Goal: Find contact information: Find contact information

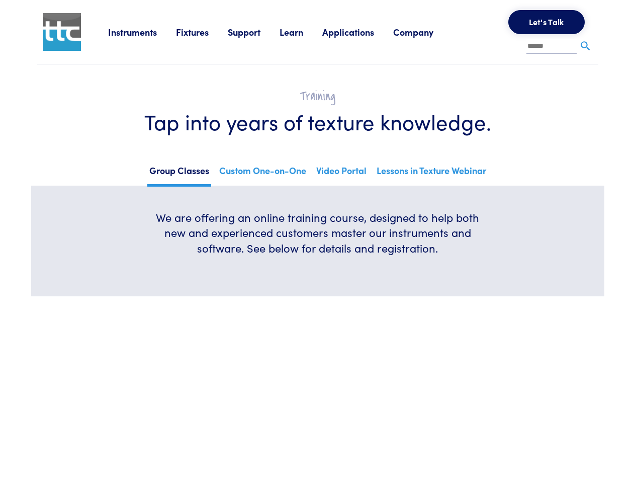
click at [317, 241] on h6 "We are offering an online training course, designed to help both new and experi…" at bounding box center [318, 233] width 338 height 46
click at [142, 32] on link "Instruments" at bounding box center [142, 32] width 68 height 13
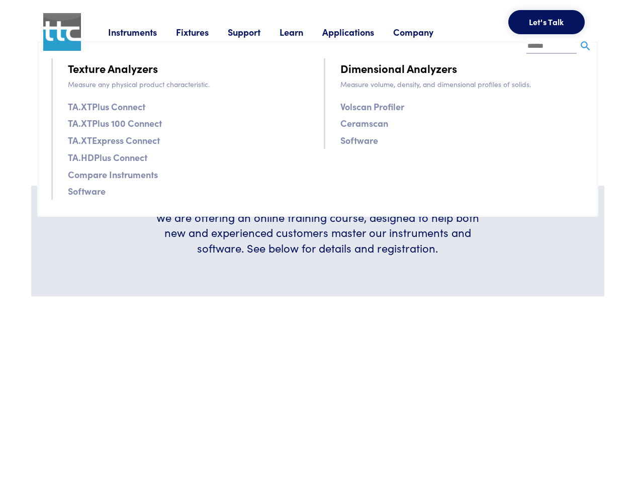
click at [203, 32] on link "Fixtures" at bounding box center [202, 32] width 52 height 13
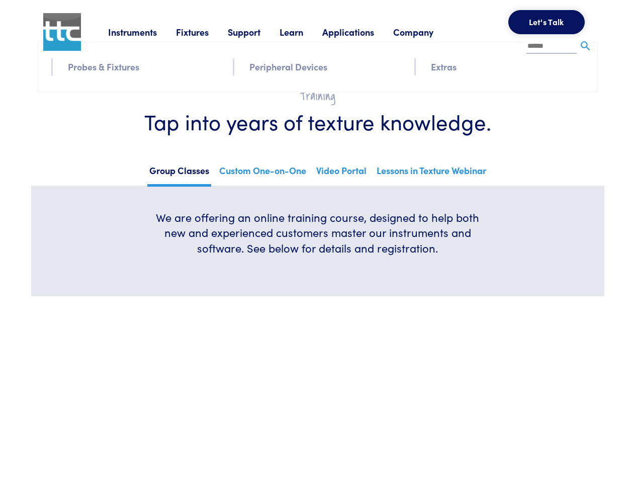
click at [256, 32] on link "Support" at bounding box center [254, 32] width 52 height 13
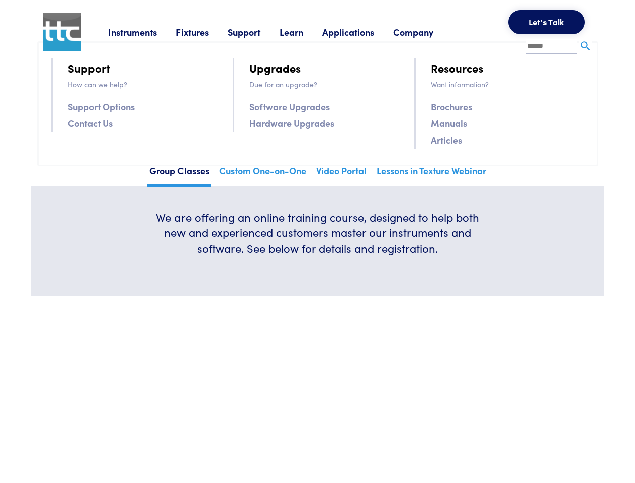
click at [304, 32] on link "Learn" at bounding box center [301, 32] width 43 height 13
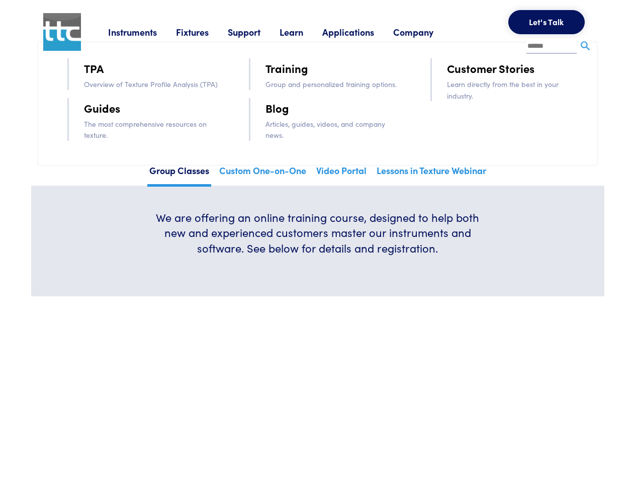
click at [362, 32] on link "Applications" at bounding box center [357, 32] width 71 height 13
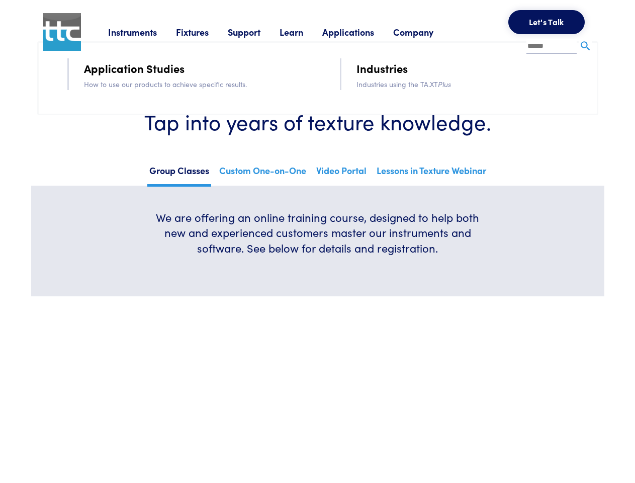
click at [427, 32] on link "Company" at bounding box center [422, 32] width 59 height 13
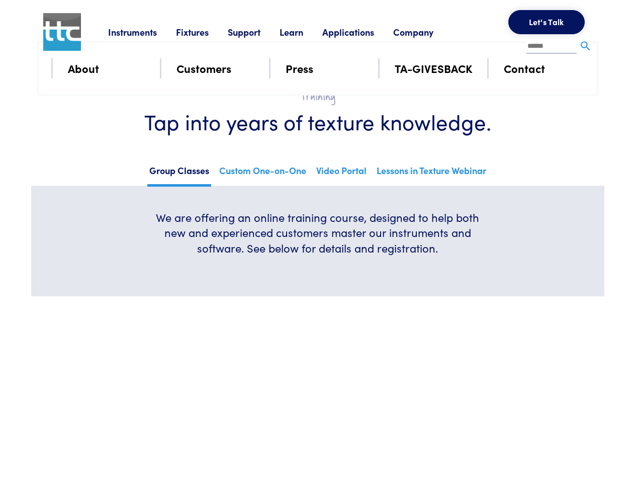
click at [547, 22] on button "Let's Talk" at bounding box center [547, 22] width 76 height 24
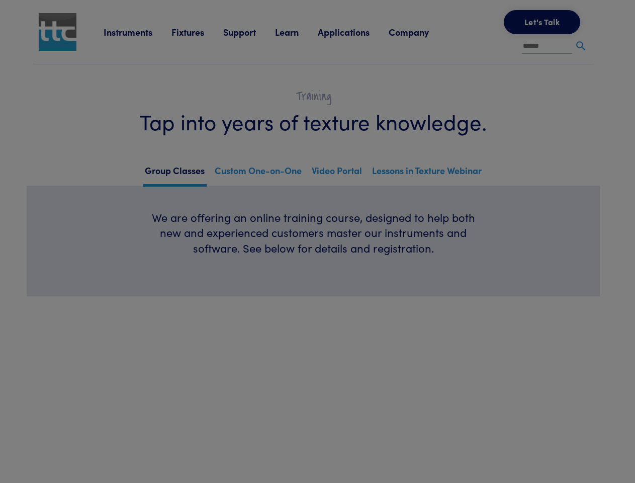
click at [0, 0] on div "**********" at bounding box center [0, 0] width 0 height 0
